Goal: Answer question/provide support: Answer question/provide support

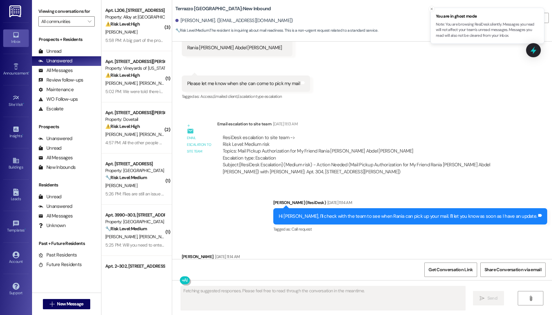
scroll to position [1387, 0]
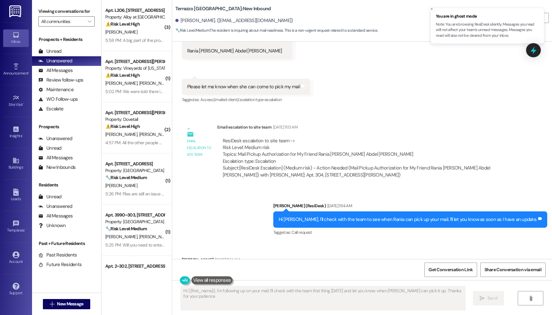
type textarea "Hi {{first_name}}, I'm following up on your mail. I'll check with the team firs…"
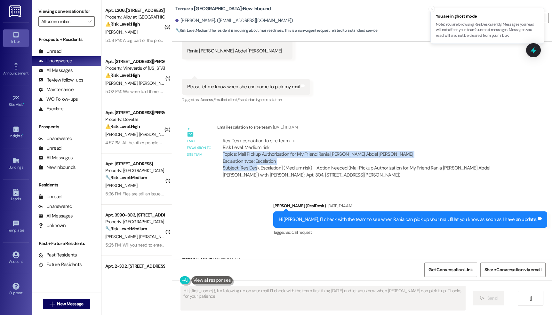
drag, startPoint x: 216, startPoint y: 147, endPoint x: 250, endPoint y: 157, distance: 36.1
click at [250, 157] on div "ResiDesk escalation to site team -> Risk Level: Medium risk Topics: Mail Pickup…" at bounding box center [365, 158] width 296 height 51
click at [223, 165] on div "Subject: [ResiDesk Escalation] (Medium risk) - Action Needed (Mail Pickup Autho…" at bounding box center [366, 172] width 286 height 14
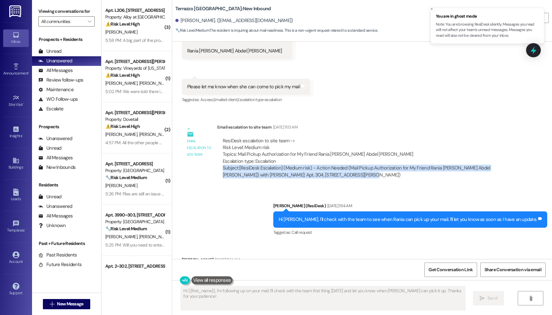
drag, startPoint x: 216, startPoint y: 161, endPoint x: 341, endPoint y: 167, distance: 124.9
click at [341, 167] on div "ResiDesk escalation to site team -> Risk Level: Medium risk Topics: Mail Pickup…" at bounding box center [365, 158] width 287 height 41
copy div "Subject: [ResiDesk Escalation] (Medium risk) - Action Needed (Mail Pickup Autho…"
click at [235, 165] on div "Subject: [ResiDesk Escalation] (Medium risk) - Action Needed (Mail Pickup Autho…" at bounding box center [366, 172] width 286 height 14
drag, startPoint x: 234, startPoint y: 159, endPoint x: 339, endPoint y: 164, distance: 104.7
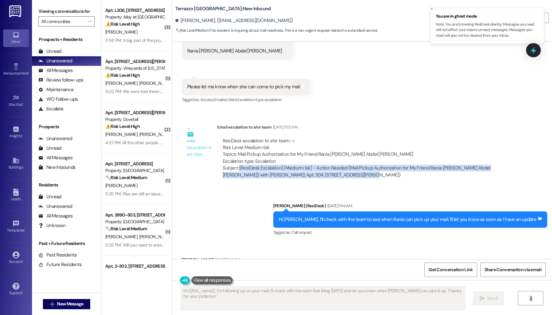
click at [339, 165] on div "Subject: [ResiDesk Escalation] (Medium risk) - Action Needed (Mail Pickup Autho…" at bounding box center [366, 172] width 286 height 14
copy div "[ResiDesk Escalation] (Medium risk) - Action Needed (Mail Pickup Authorization …"
